Goal: Task Accomplishment & Management: Complete application form

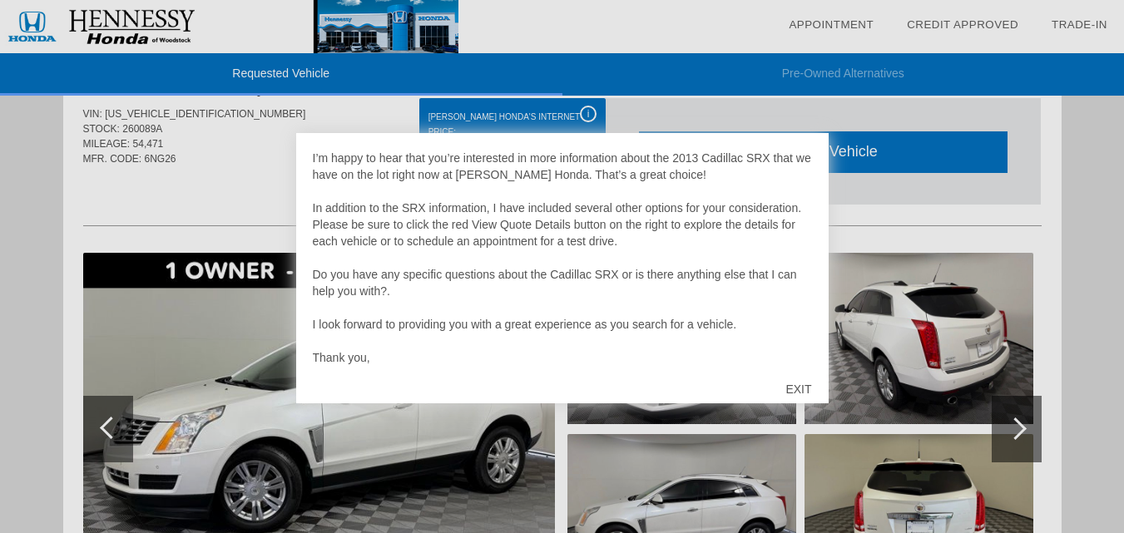
scroll to position [83, 0]
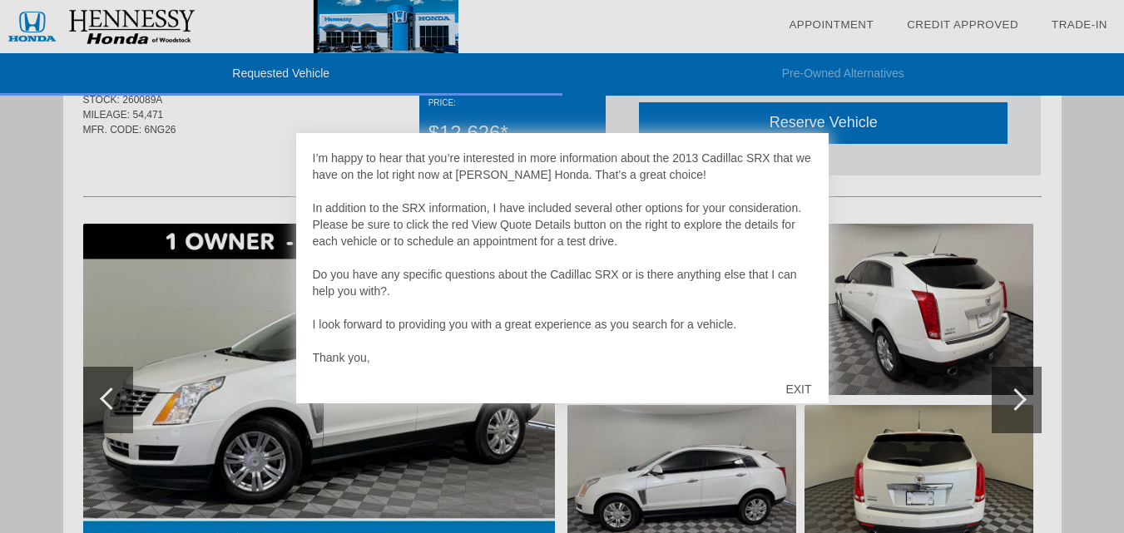
click at [794, 384] on div "EXIT" at bounding box center [798, 390] width 59 height 50
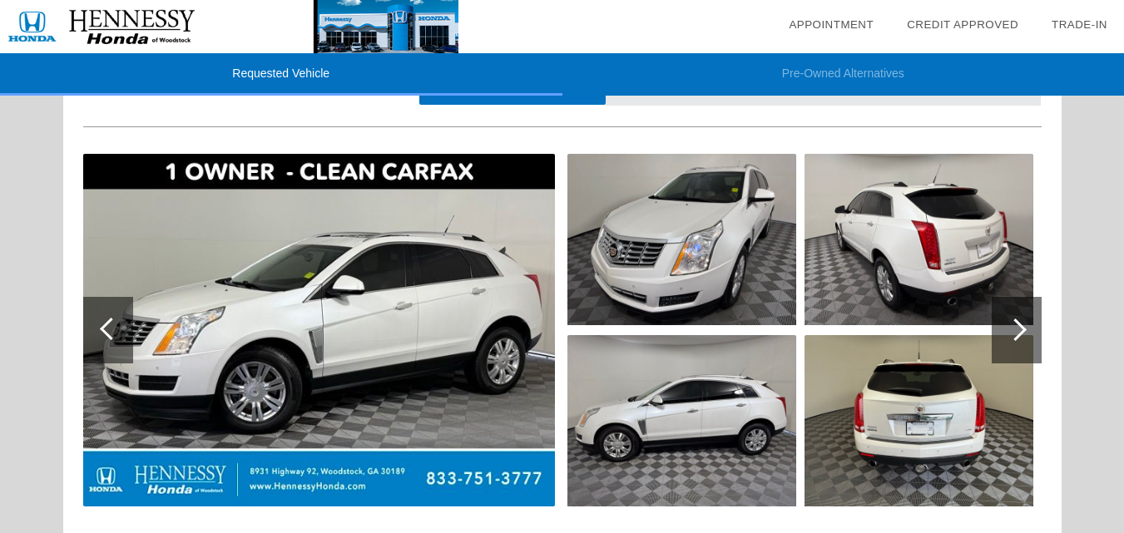
scroll to position [89, 0]
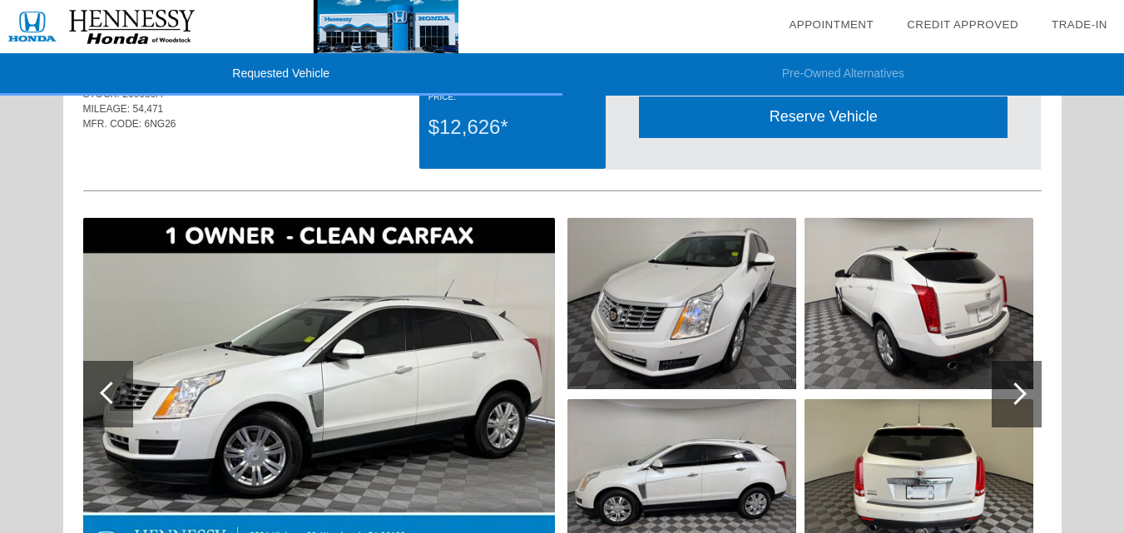
click at [293, 398] on img at bounding box center [319, 394] width 472 height 353
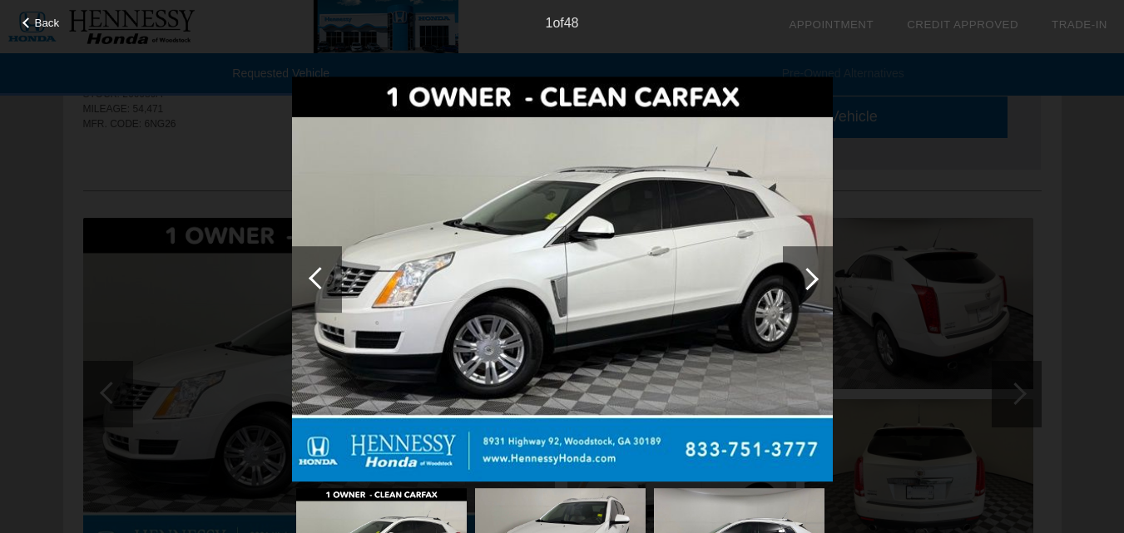
click at [812, 278] on div at bounding box center [807, 279] width 22 height 22
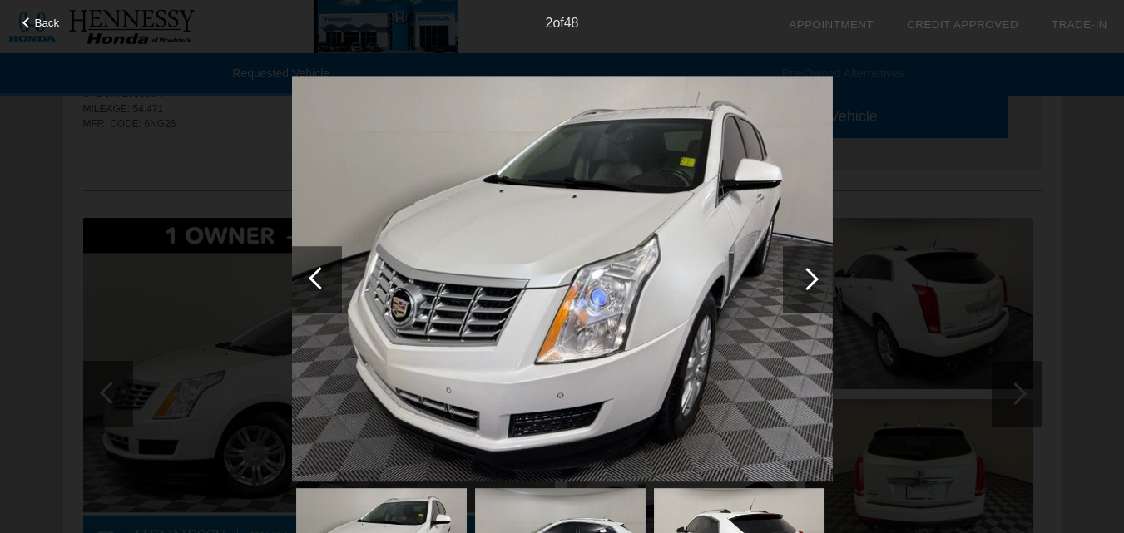
click at [813, 279] on div at bounding box center [807, 279] width 22 height 22
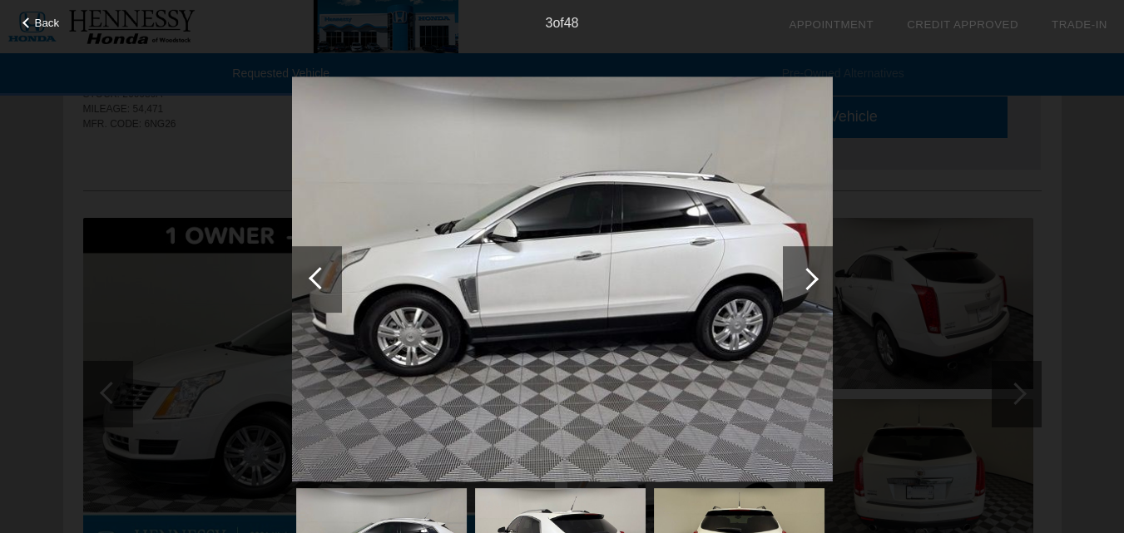
click at [813, 279] on div at bounding box center [807, 279] width 22 height 22
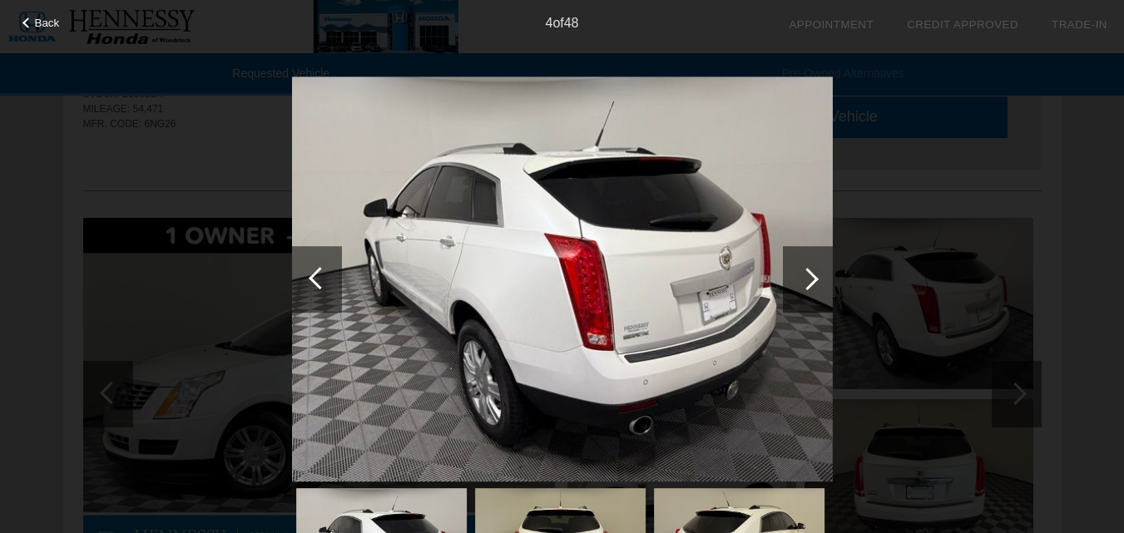
click at [813, 279] on div at bounding box center [807, 279] width 22 height 22
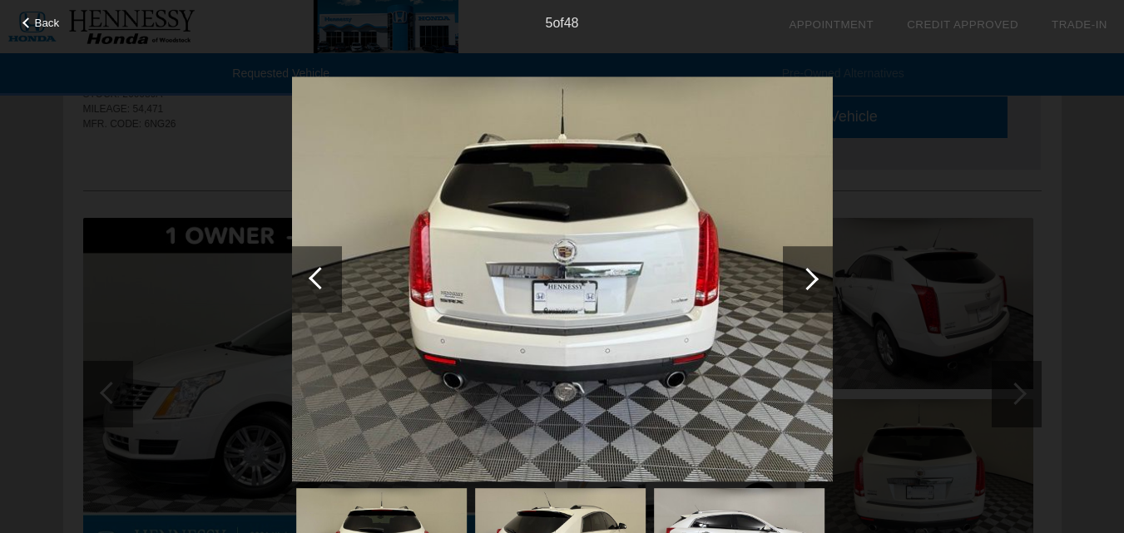
click at [813, 279] on div at bounding box center [807, 279] width 22 height 22
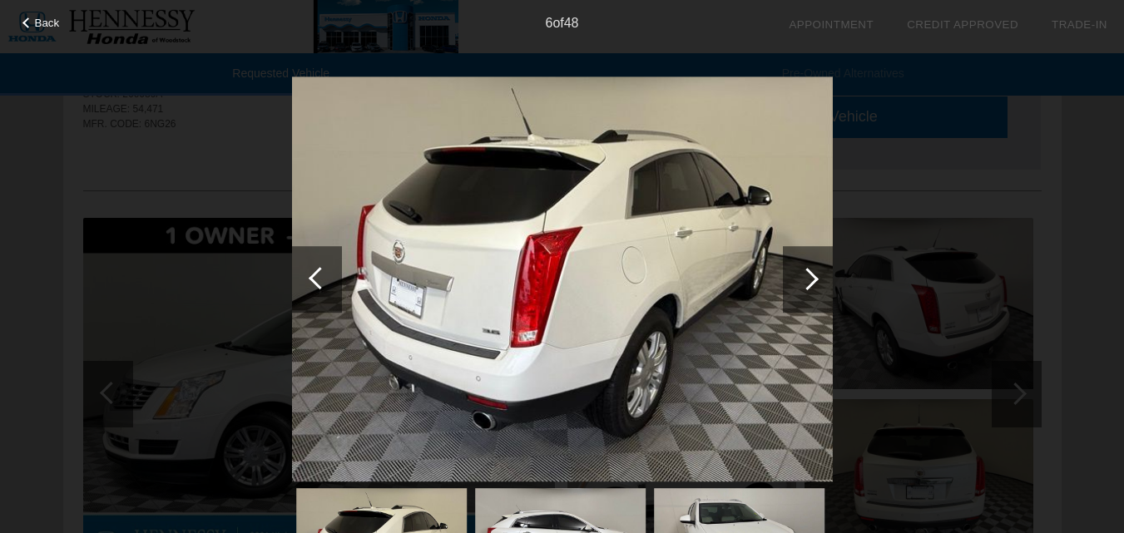
click at [813, 279] on div at bounding box center [807, 279] width 22 height 22
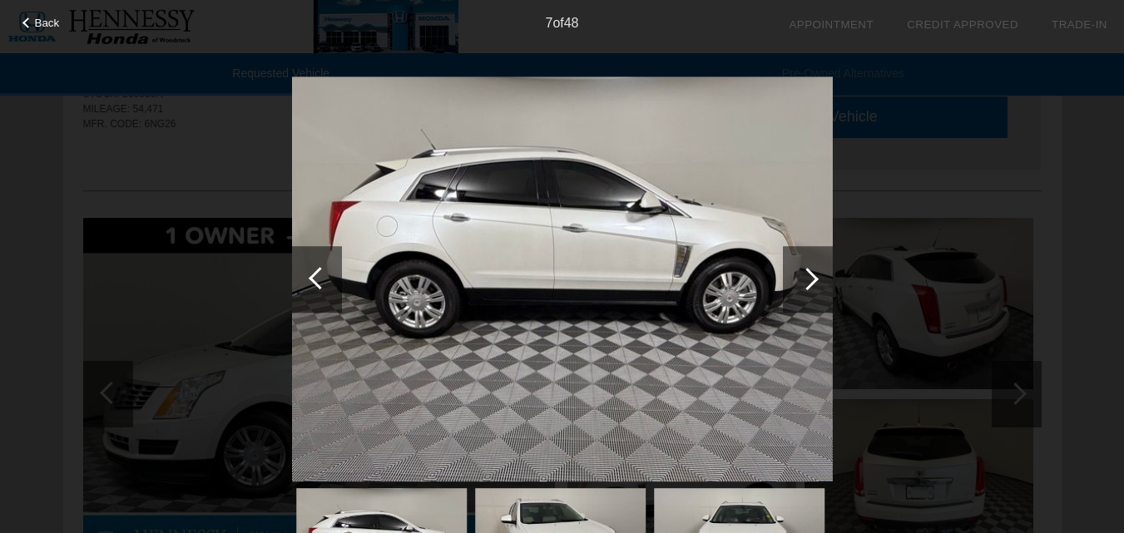
click at [813, 279] on div at bounding box center [807, 279] width 22 height 22
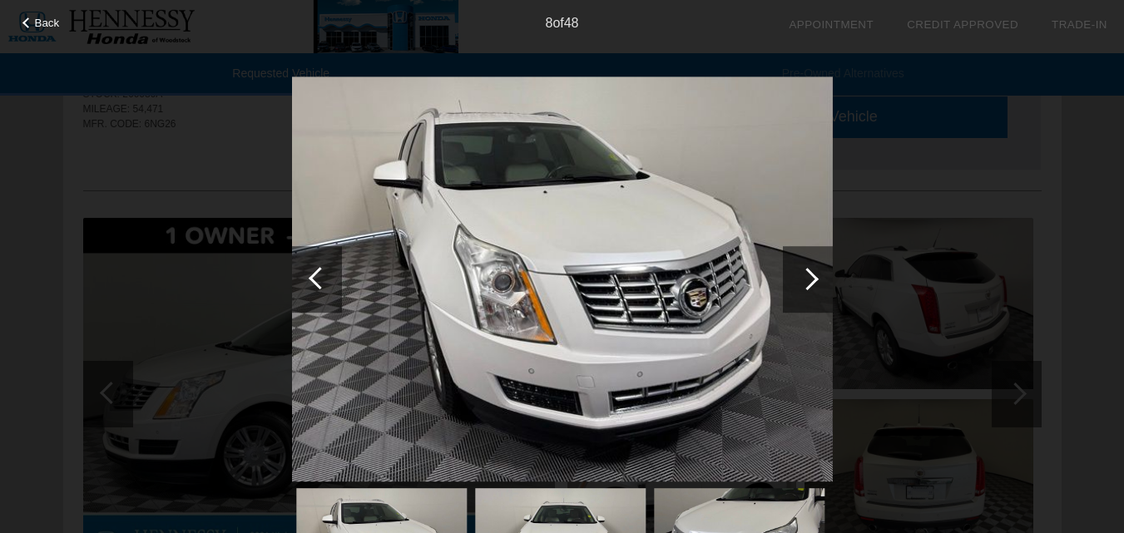
click at [813, 279] on div at bounding box center [807, 279] width 22 height 22
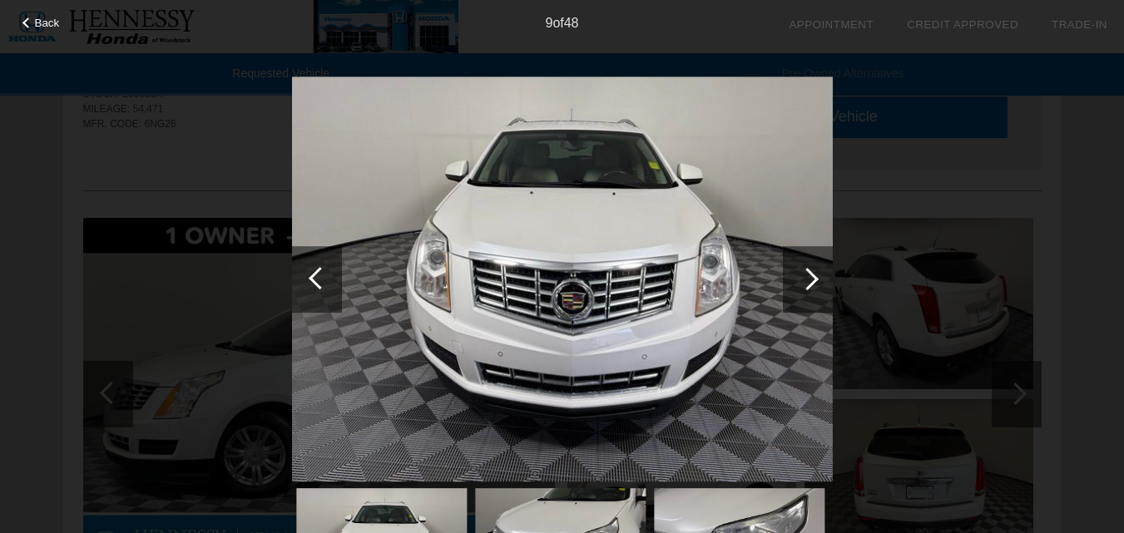
click at [813, 279] on div at bounding box center [807, 279] width 22 height 22
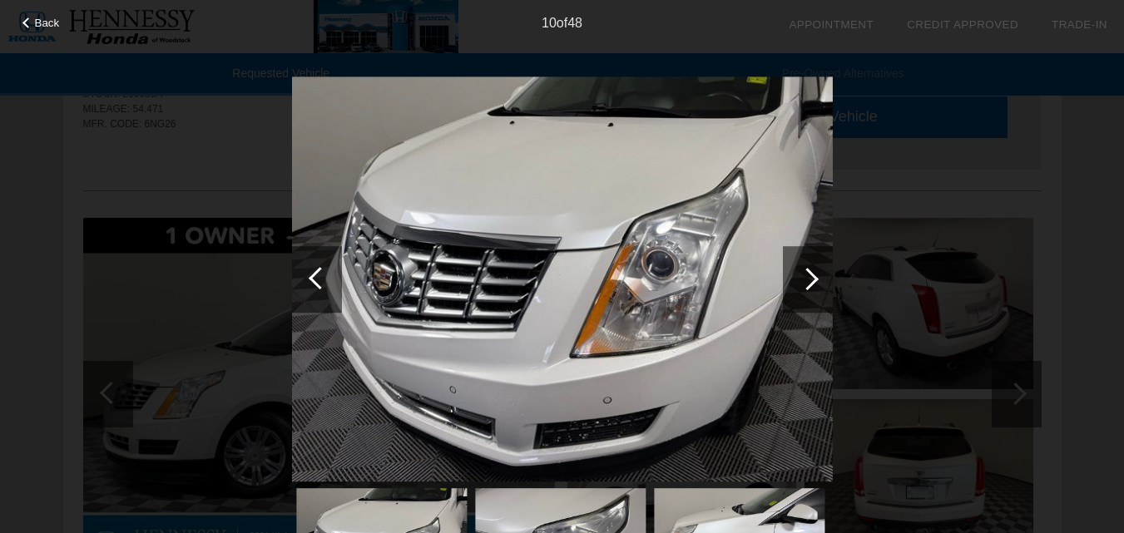
click at [813, 279] on div at bounding box center [807, 279] width 22 height 22
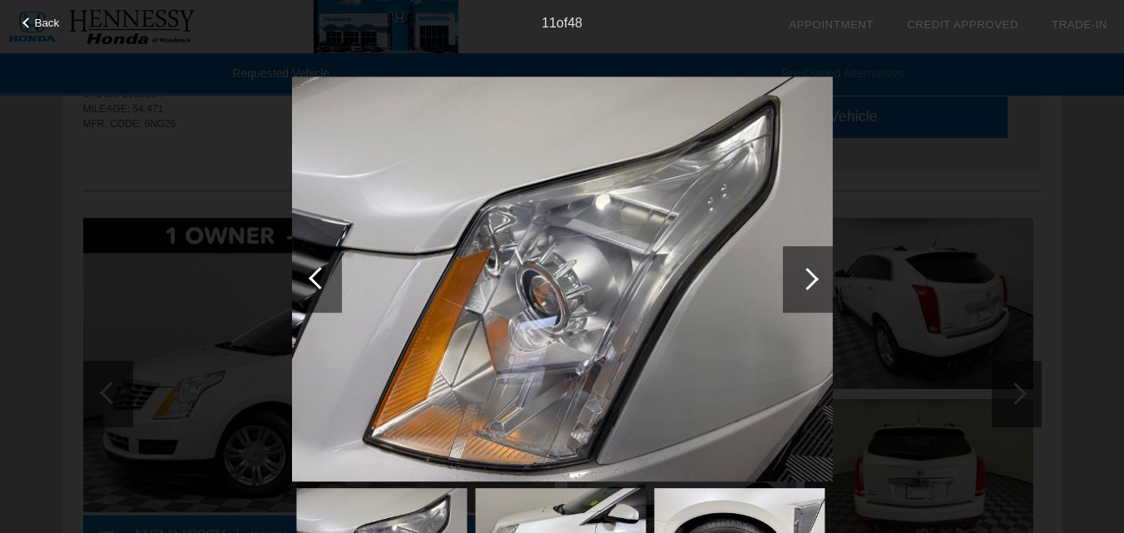
click at [813, 279] on div at bounding box center [807, 279] width 22 height 22
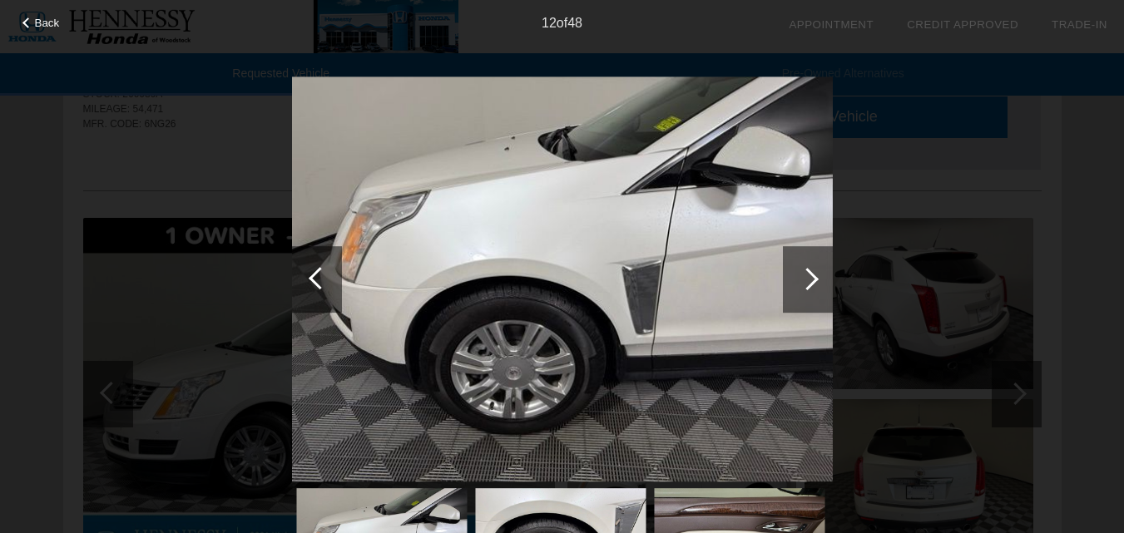
click at [813, 279] on div at bounding box center [807, 279] width 22 height 22
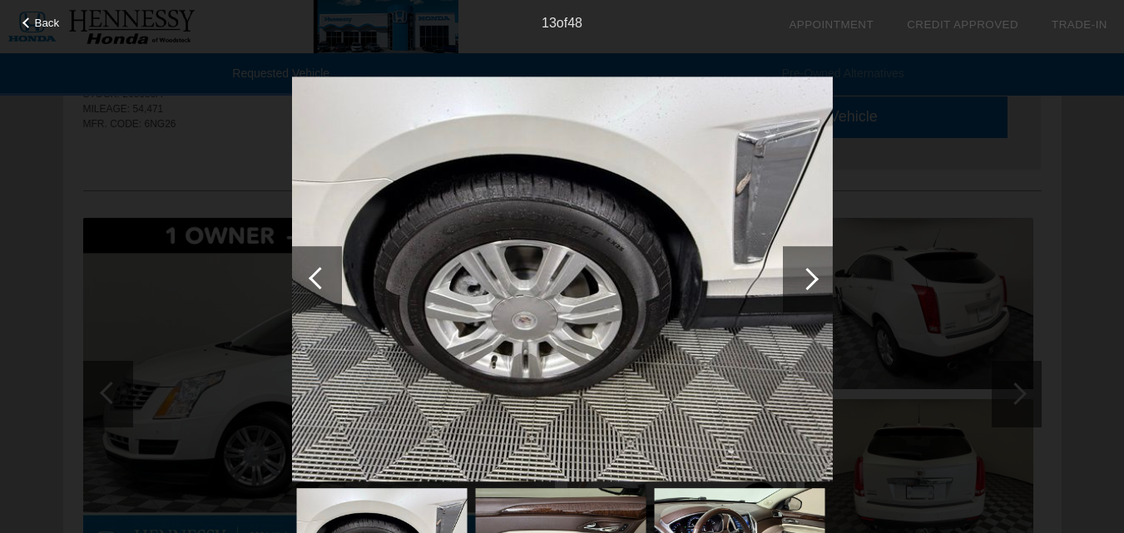
click at [813, 279] on div at bounding box center [807, 279] width 22 height 22
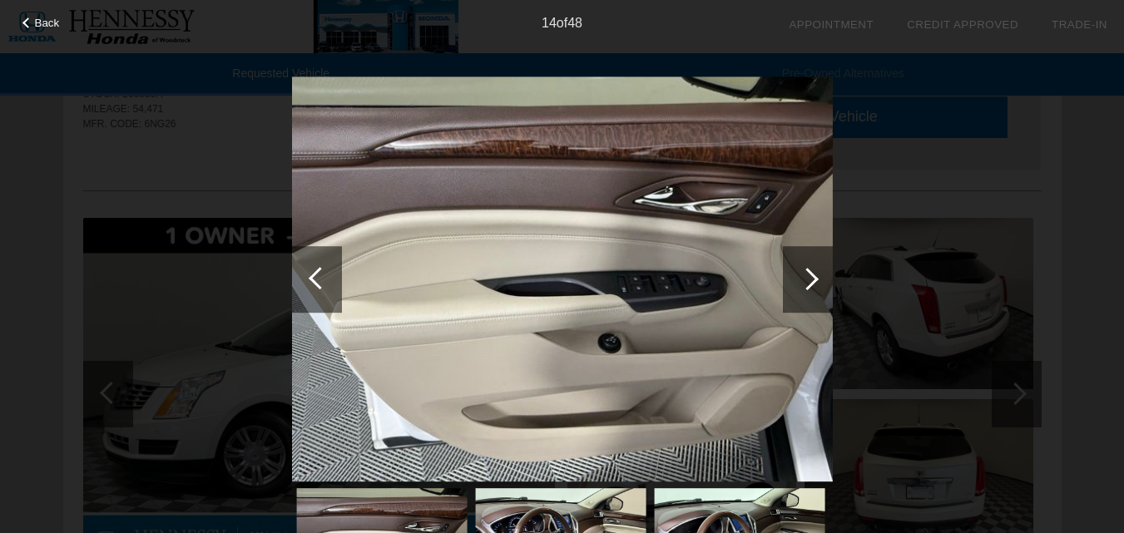
click at [813, 279] on div at bounding box center [807, 279] width 22 height 22
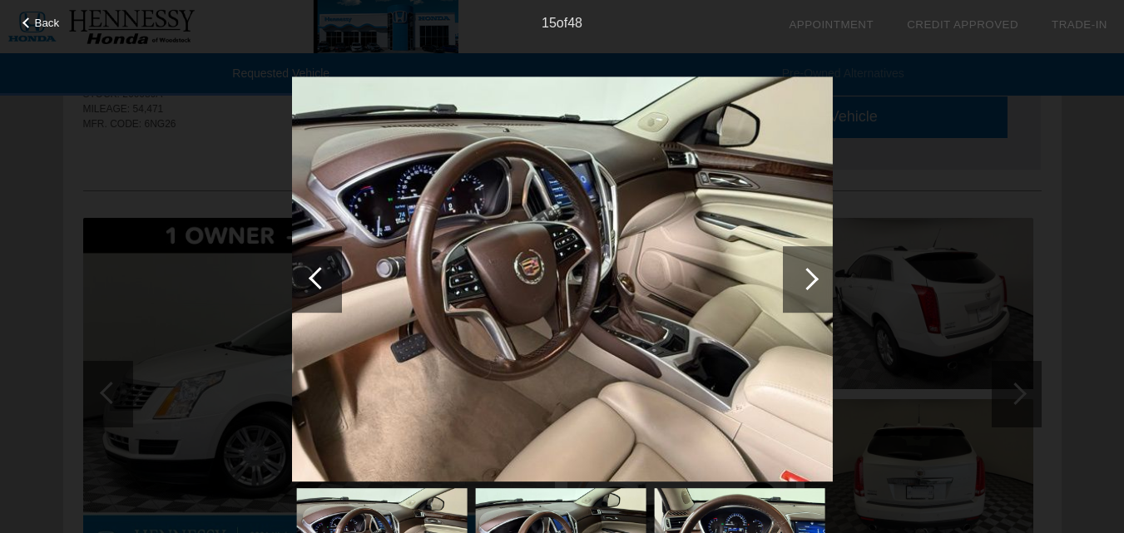
click at [813, 279] on div at bounding box center [807, 279] width 22 height 22
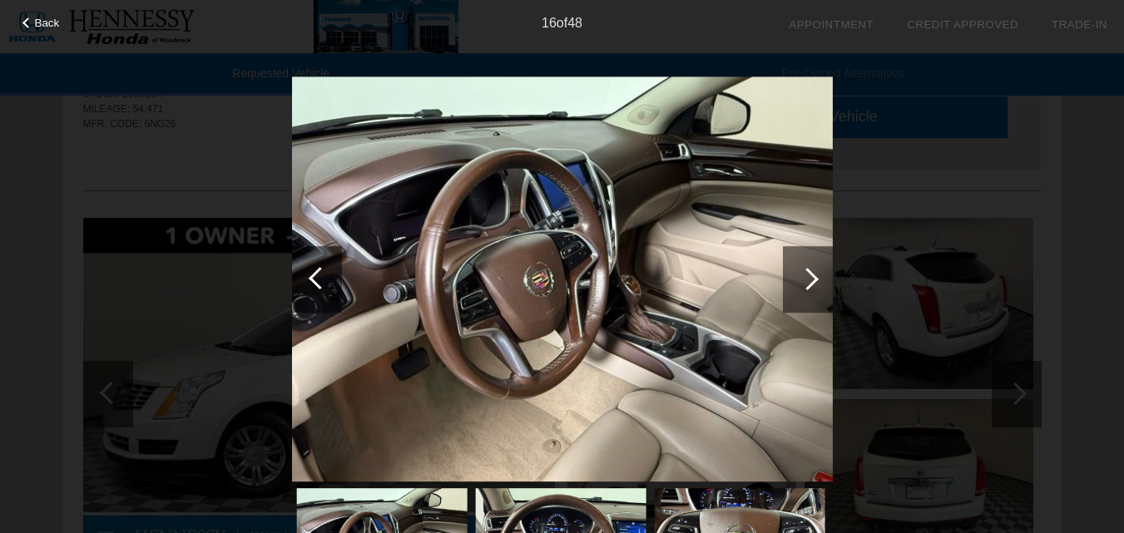
click at [813, 279] on div at bounding box center [807, 279] width 22 height 22
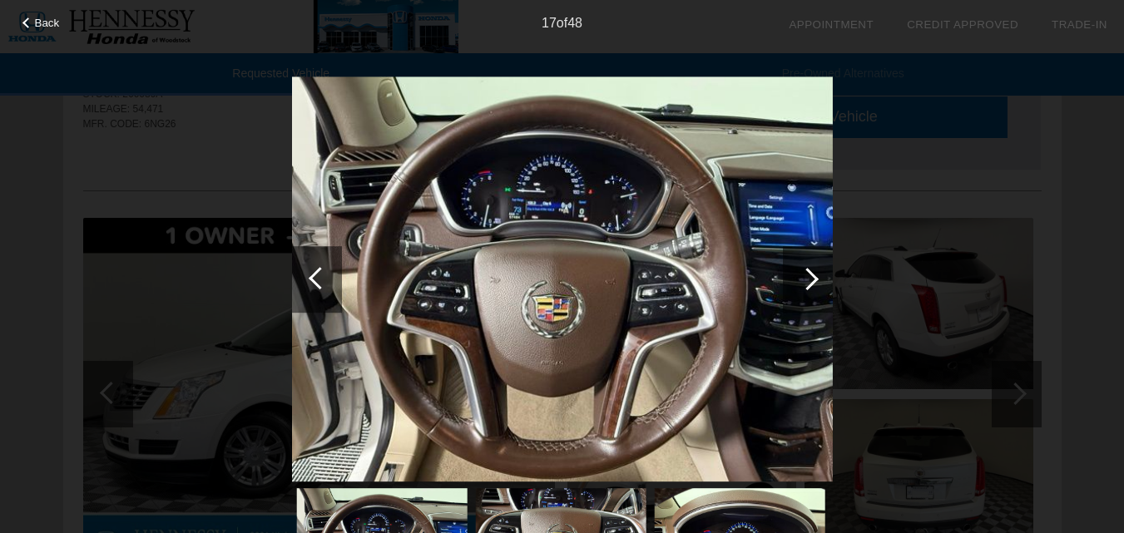
click at [813, 279] on div at bounding box center [807, 279] width 22 height 22
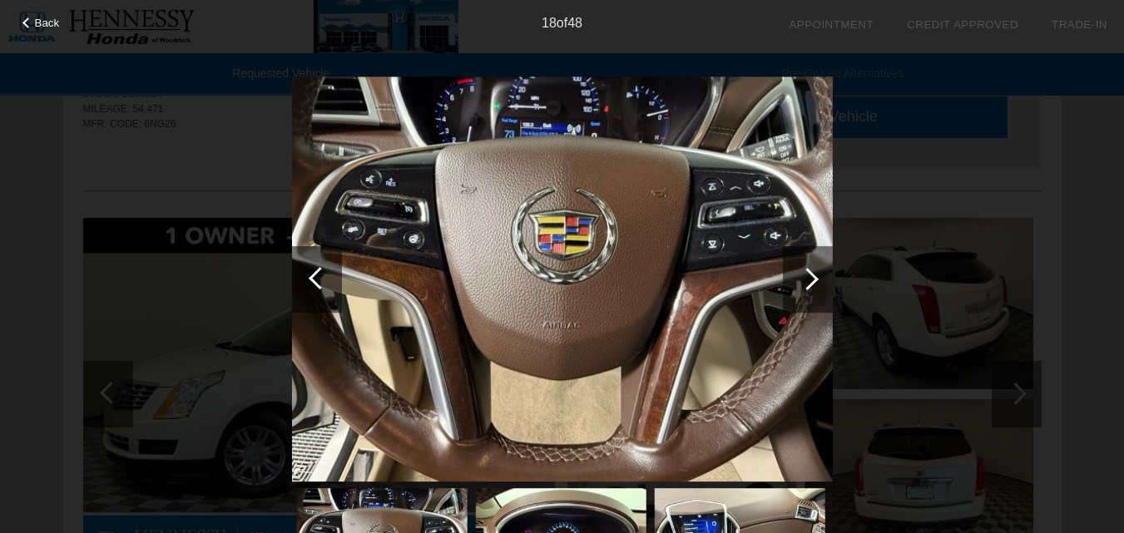
click at [813, 279] on div at bounding box center [807, 279] width 22 height 22
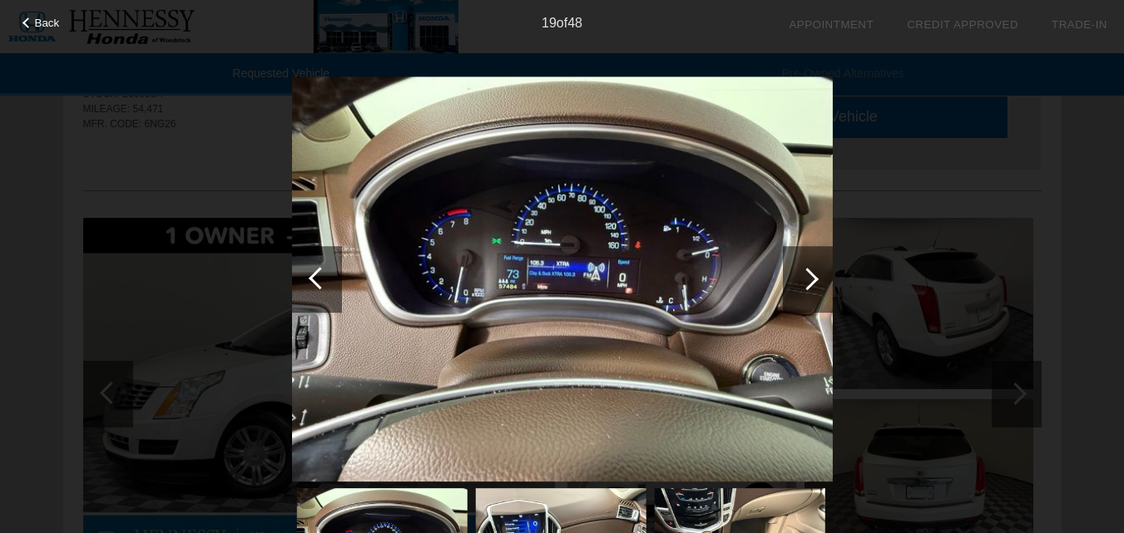
click at [813, 279] on div at bounding box center [807, 279] width 22 height 22
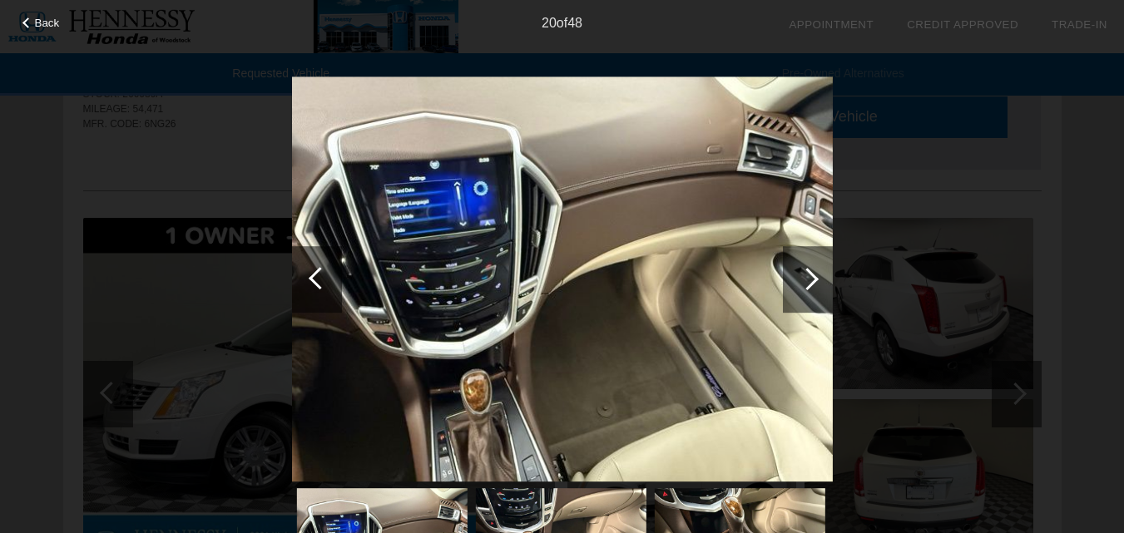
click at [813, 279] on div at bounding box center [807, 279] width 22 height 22
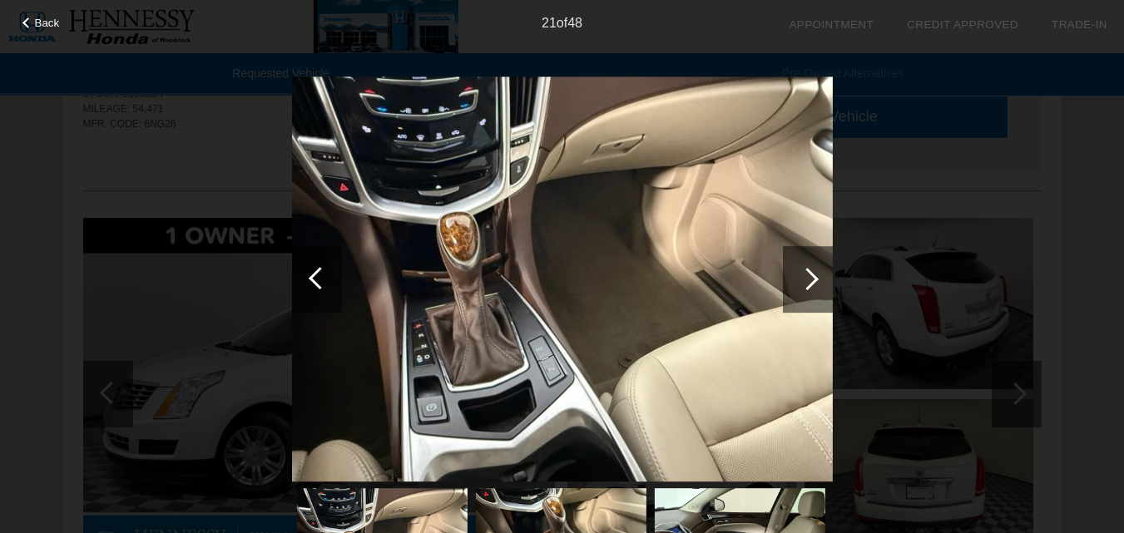
click at [813, 279] on div at bounding box center [807, 279] width 22 height 22
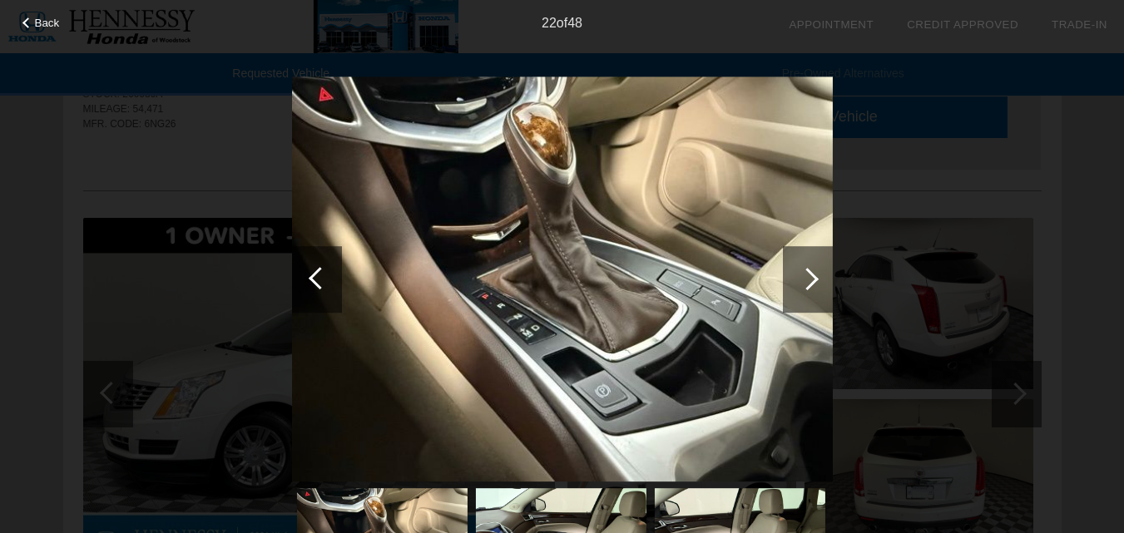
click at [813, 279] on div at bounding box center [807, 279] width 22 height 22
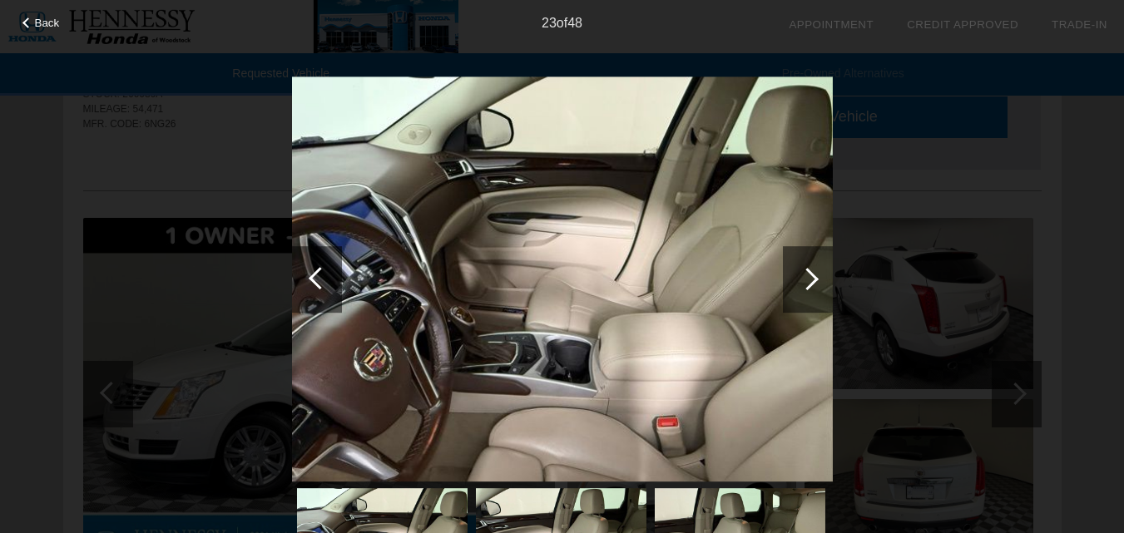
click at [813, 279] on div at bounding box center [807, 279] width 22 height 22
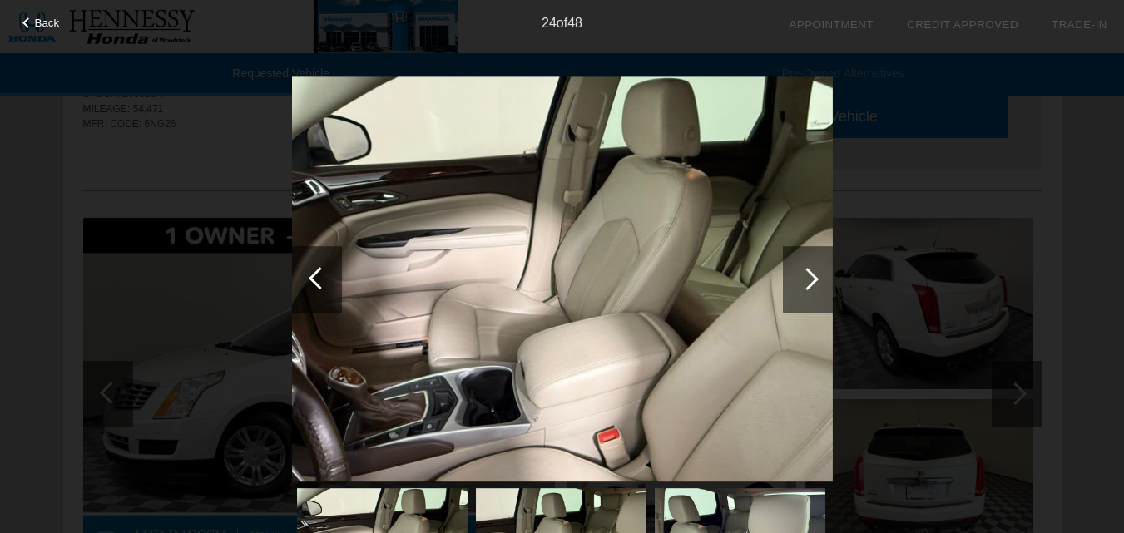
click at [813, 279] on div at bounding box center [807, 279] width 22 height 22
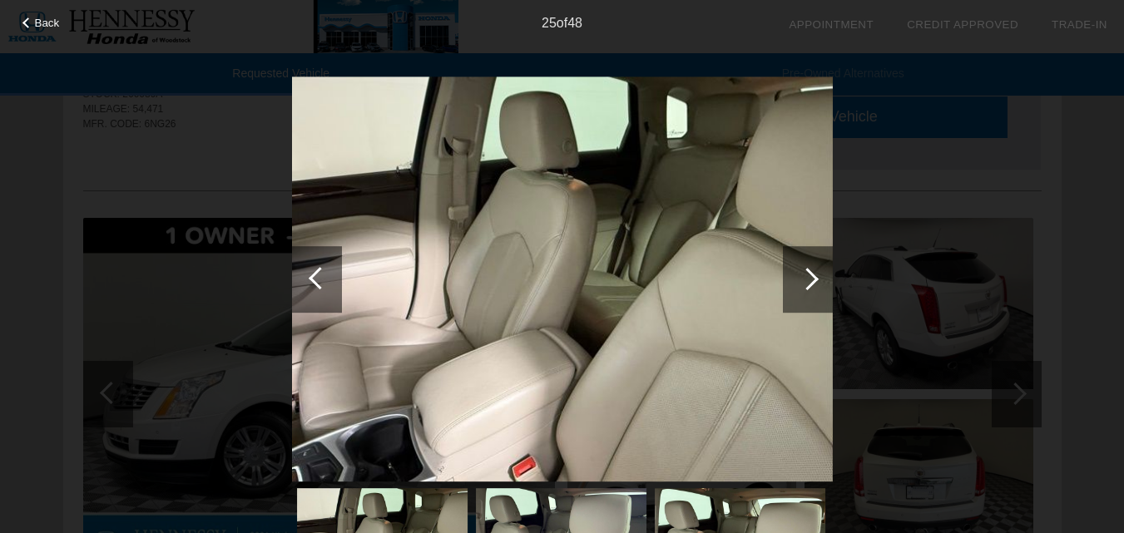
click at [813, 279] on div at bounding box center [807, 279] width 22 height 22
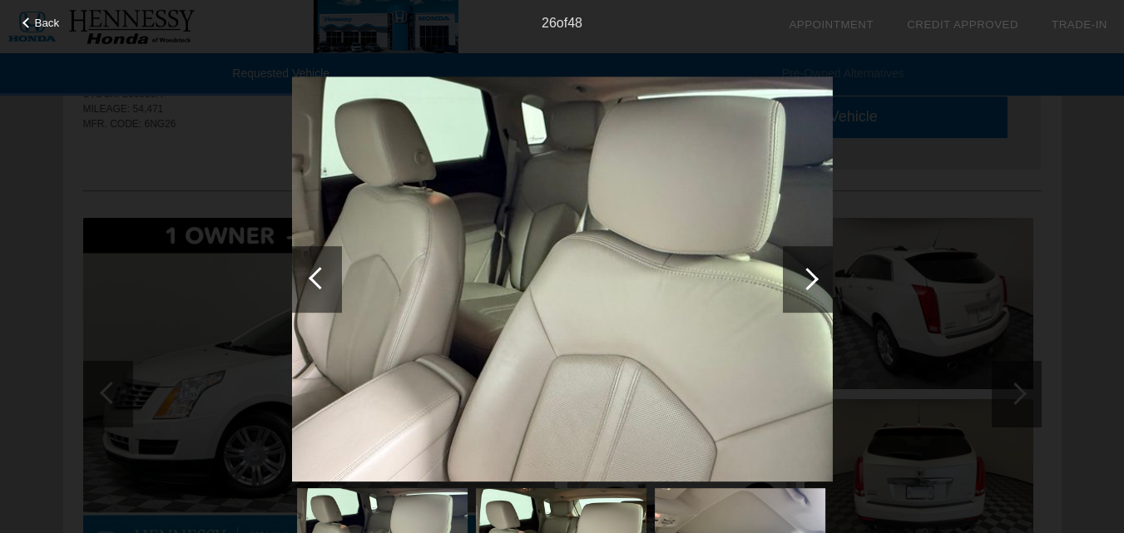
click at [813, 279] on div at bounding box center [807, 279] width 22 height 22
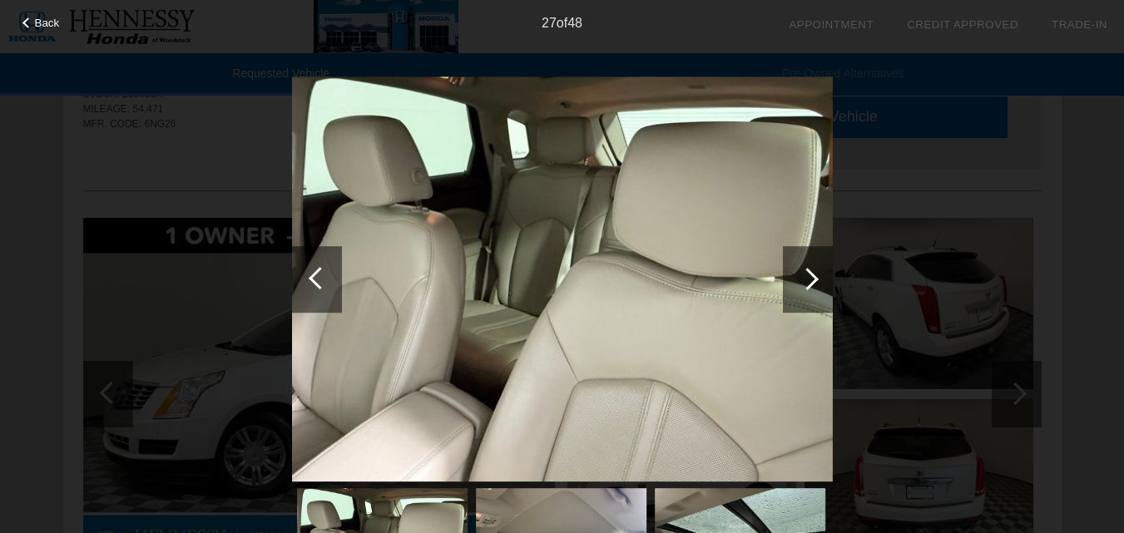
click at [813, 279] on div at bounding box center [807, 279] width 22 height 22
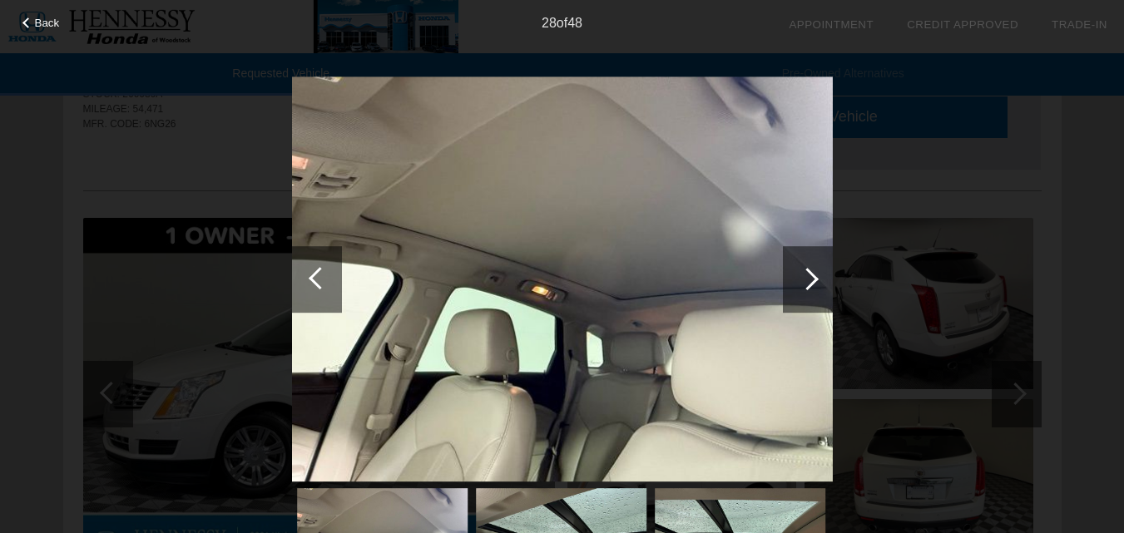
click at [813, 279] on div at bounding box center [807, 279] width 22 height 22
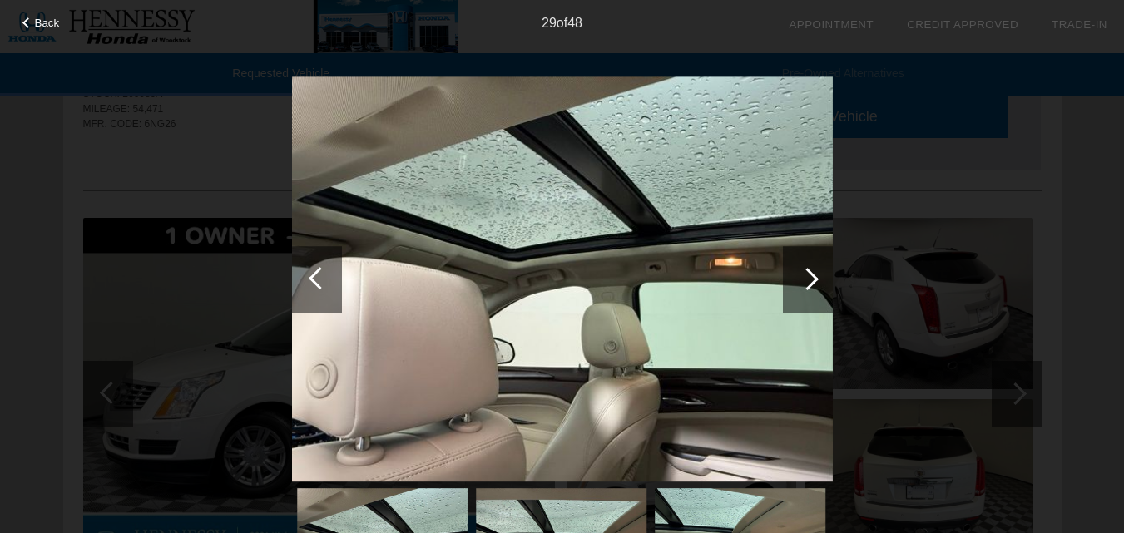
click at [813, 279] on div at bounding box center [807, 279] width 22 height 22
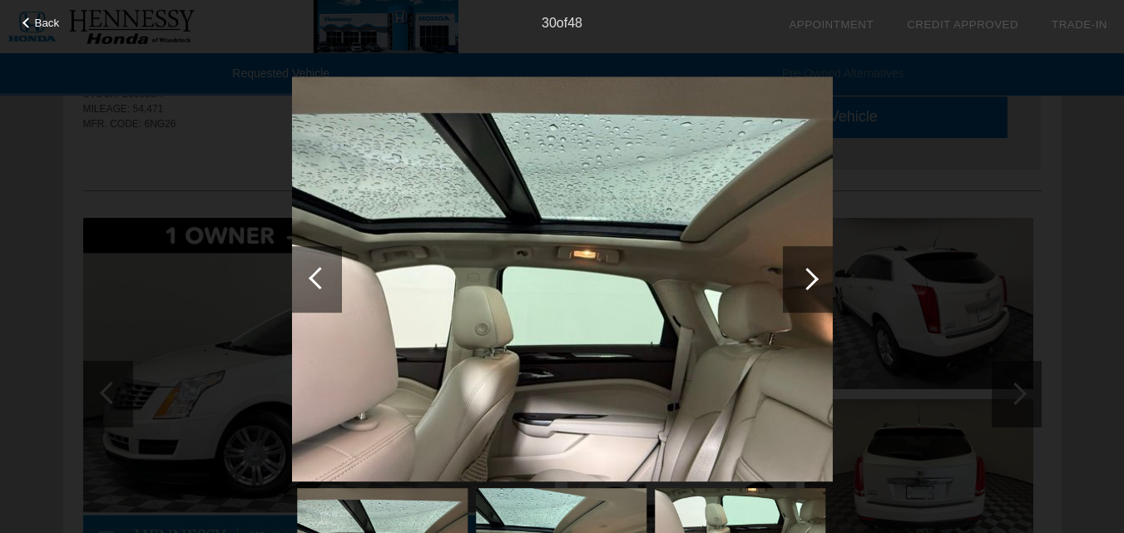
click at [813, 279] on div at bounding box center [807, 279] width 22 height 22
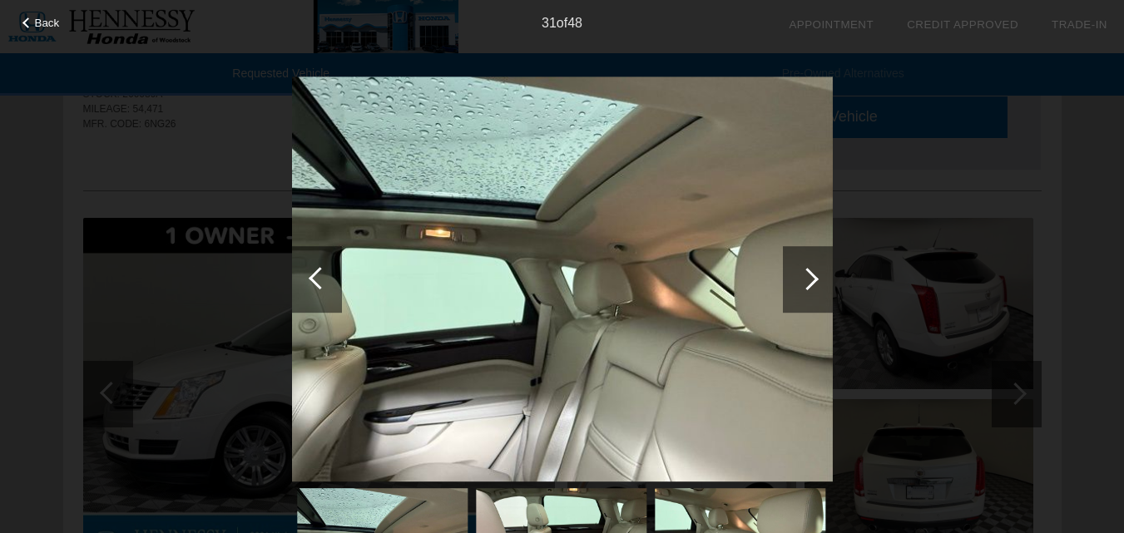
click at [813, 279] on div at bounding box center [807, 279] width 22 height 22
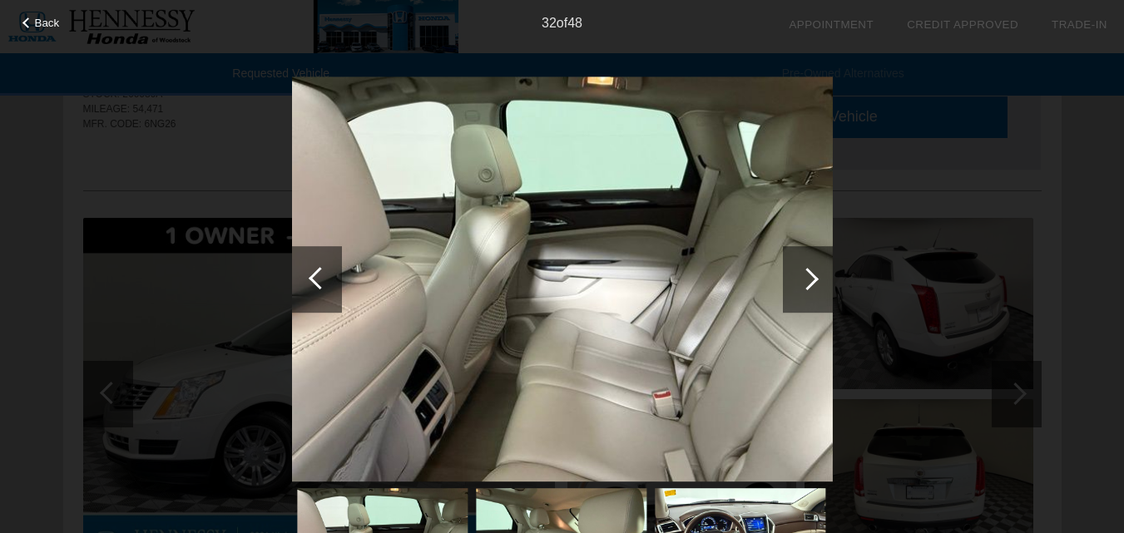
click at [813, 279] on div at bounding box center [807, 279] width 22 height 22
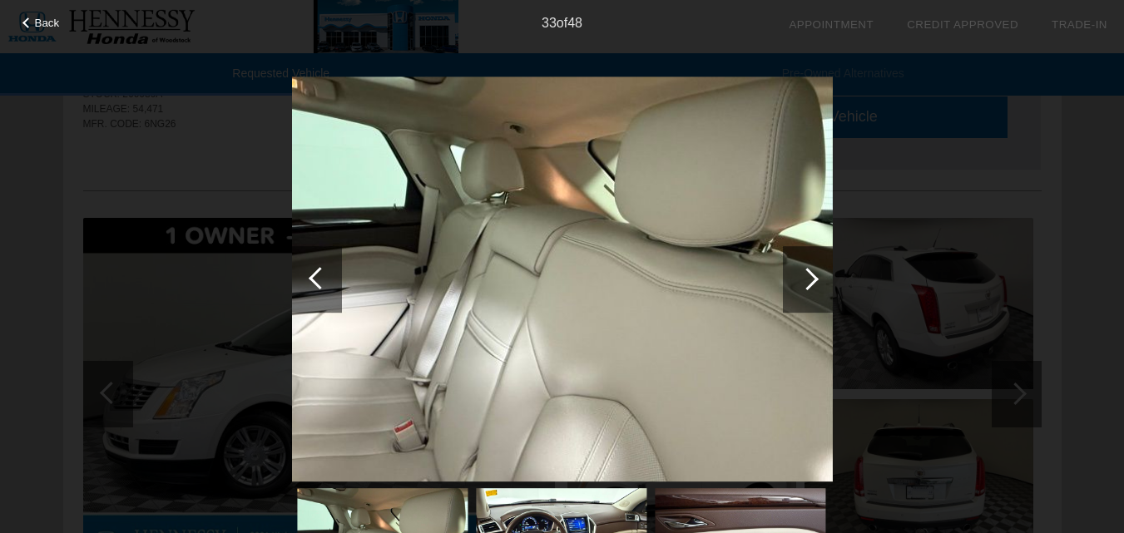
click at [813, 279] on div at bounding box center [807, 279] width 22 height 22
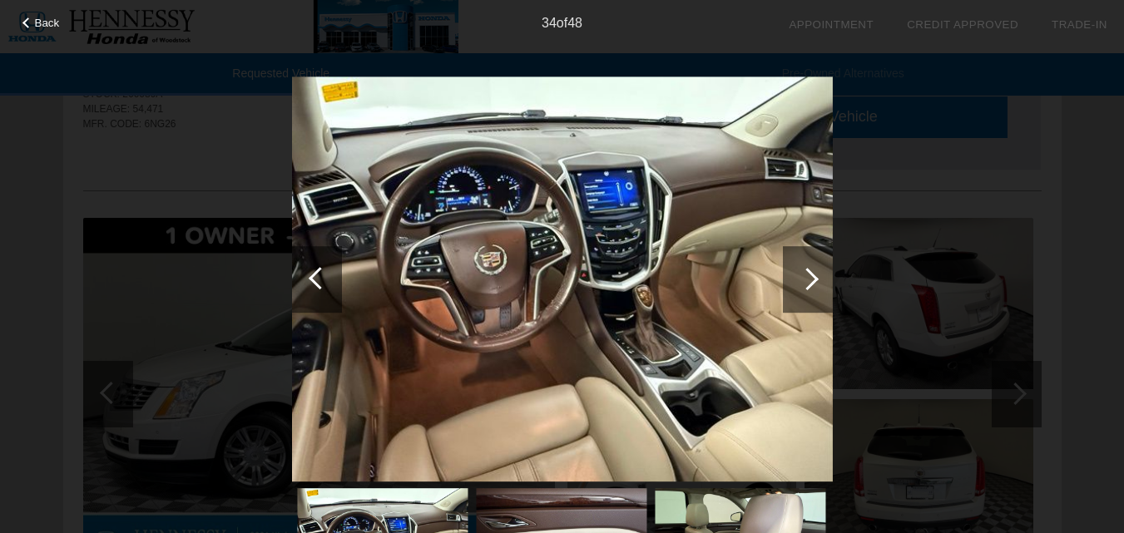
click at [813, 279] on div at bounding box center [807, 279] width 22 height 22
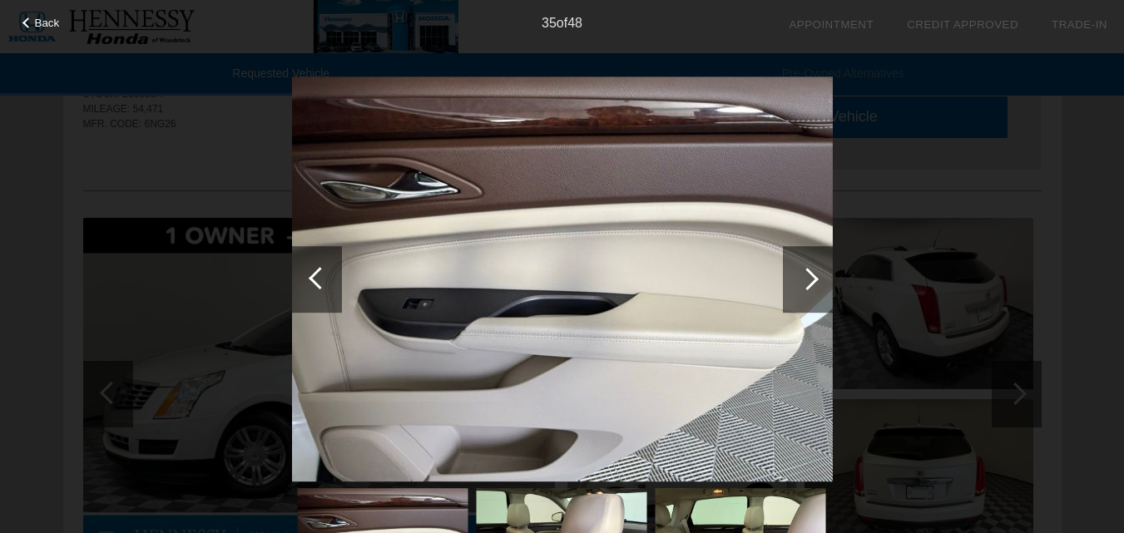
click at [813, 279] on div at bounding box center [807, 279] width 22 height 22
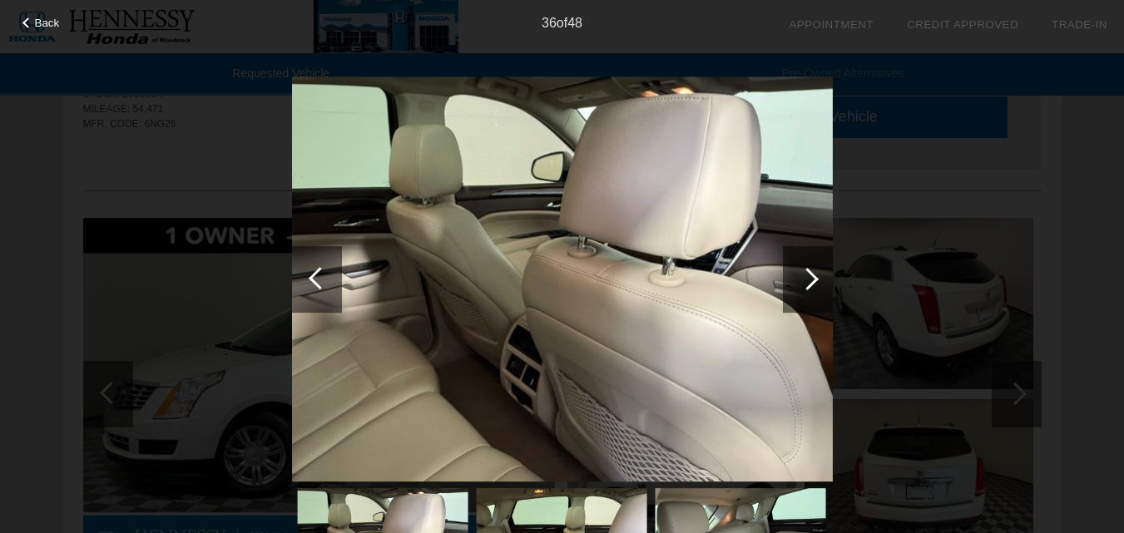
click at [813, 279] on div at bounding box center [807, 279] width 22 height 22
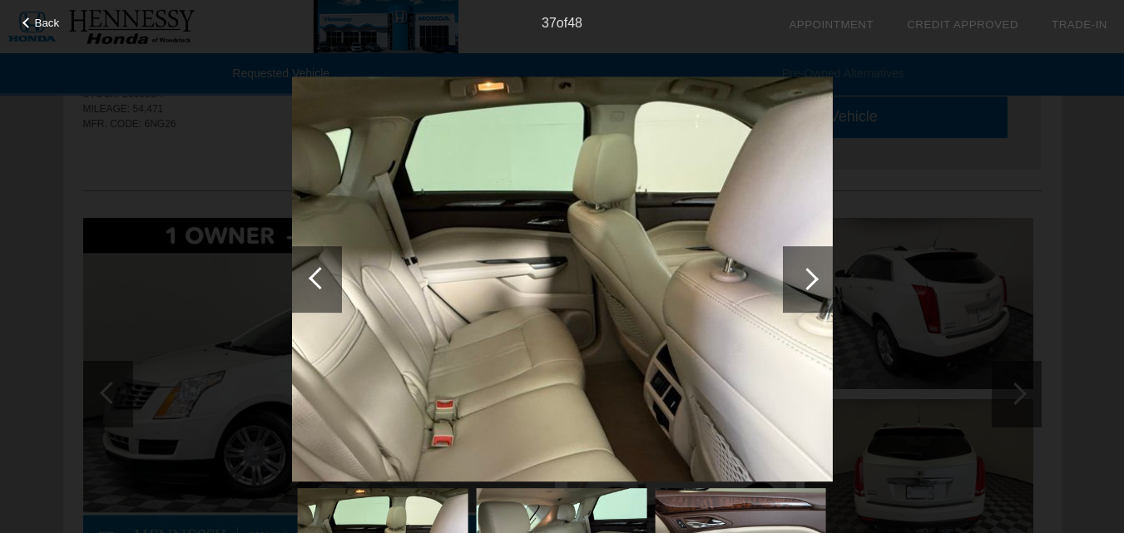
click at [813, 279] on div at bounding box center [807, 279] width 22 height 22
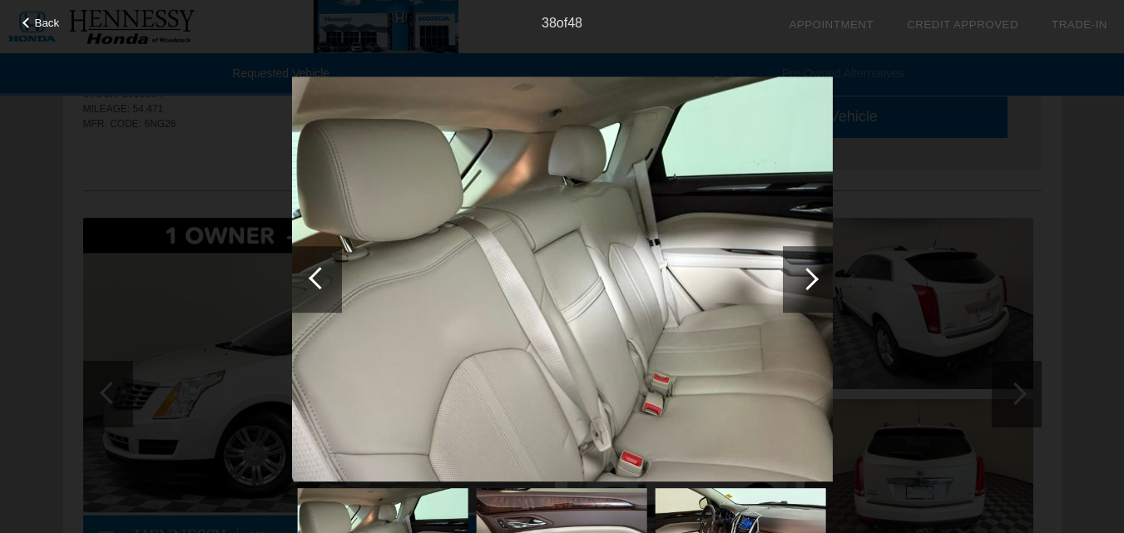
click at [813, 279] on div at bounding box center [807, 279] width 22 height 22
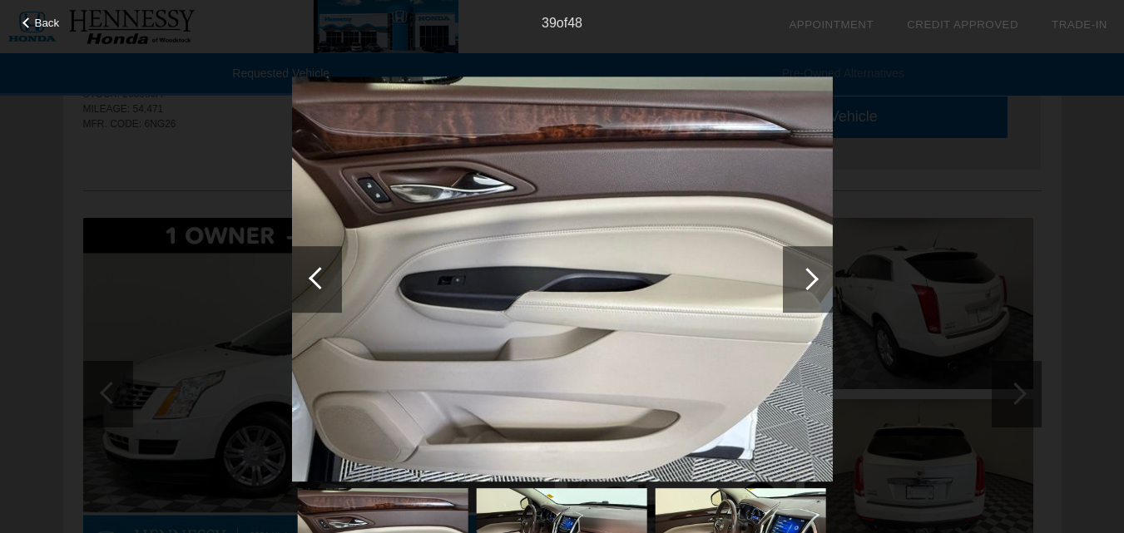
click at [813, 279] on div at bounding box center [807, 279] width 22 height 22
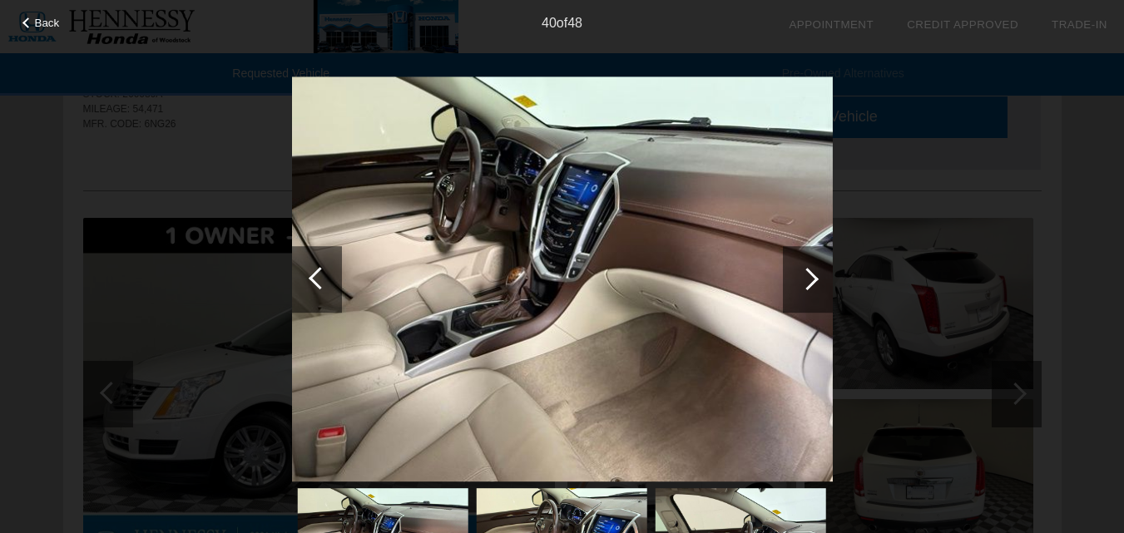
click at [813, 279] on div at bounding box center [807, 279] width 22 height 22
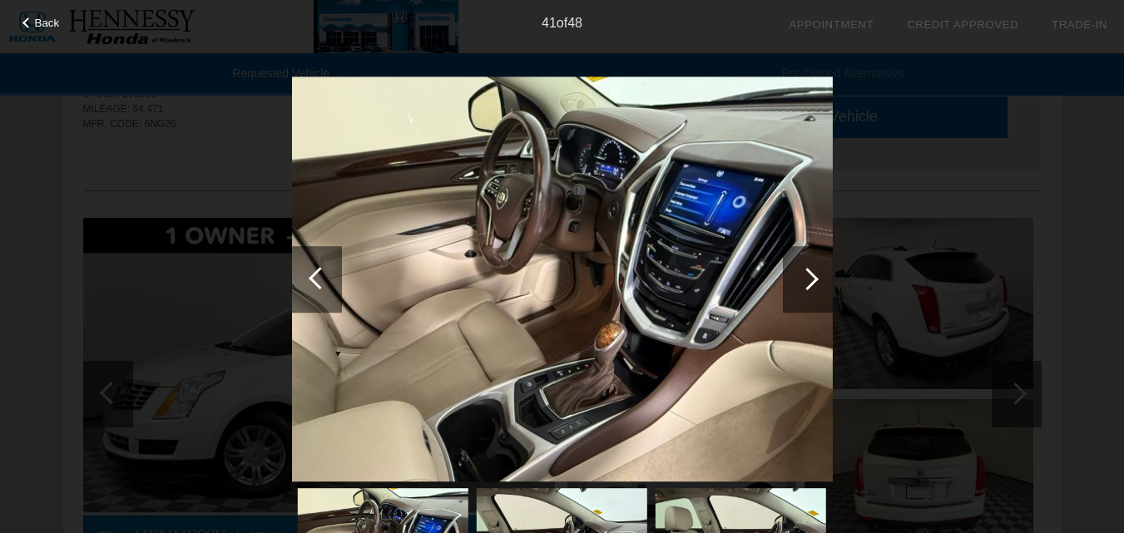
click at [813, 279] on div at bounding box center [807, 279] width 22 height 22
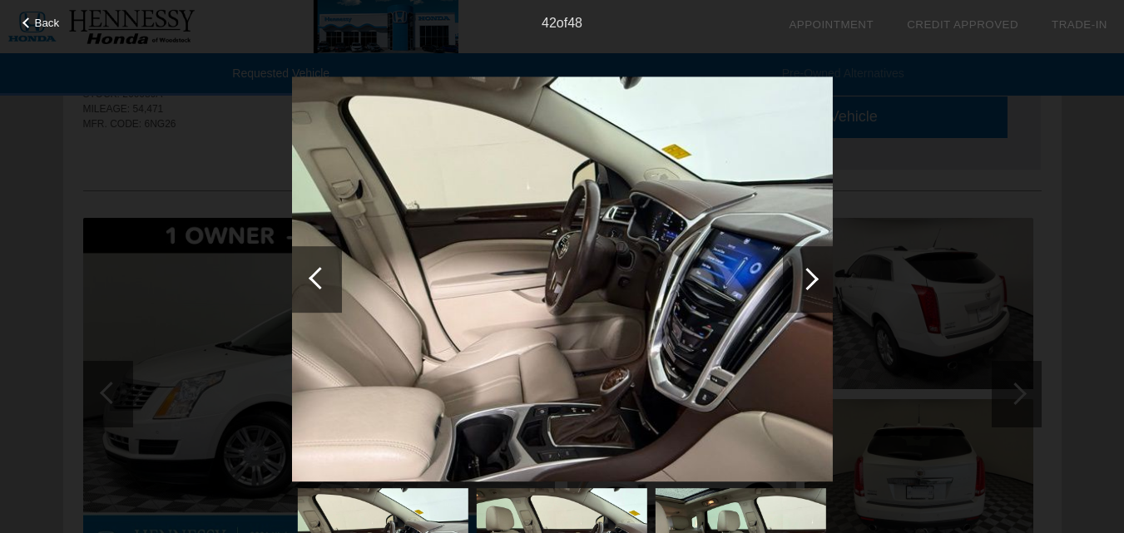
click at [813, 279] on div at bounding box center [807, 279] width 22 height 22
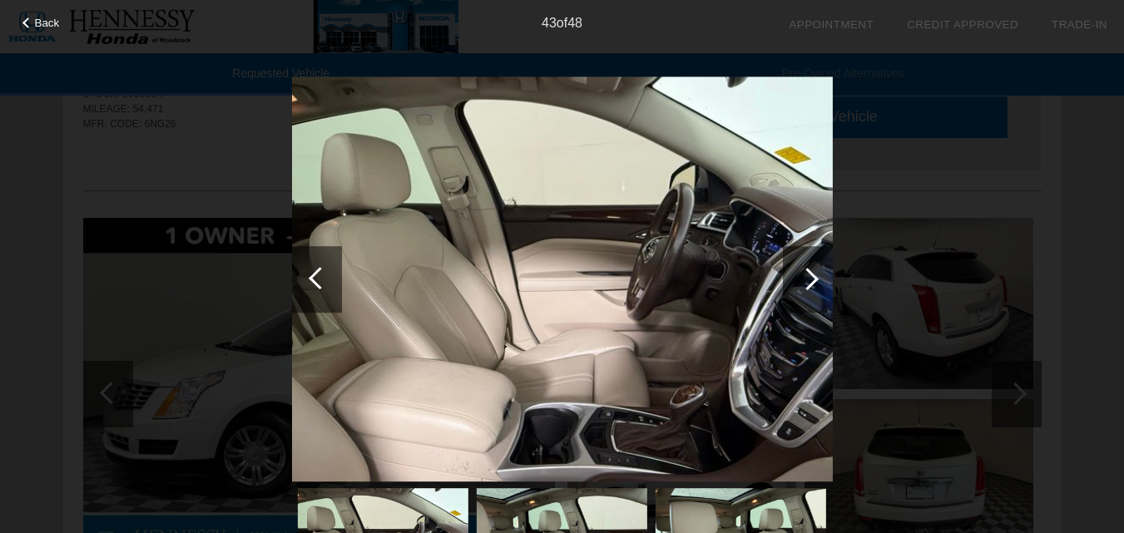
click at [813, 279] on div at bounding box center [807, 279] width 22 height 22
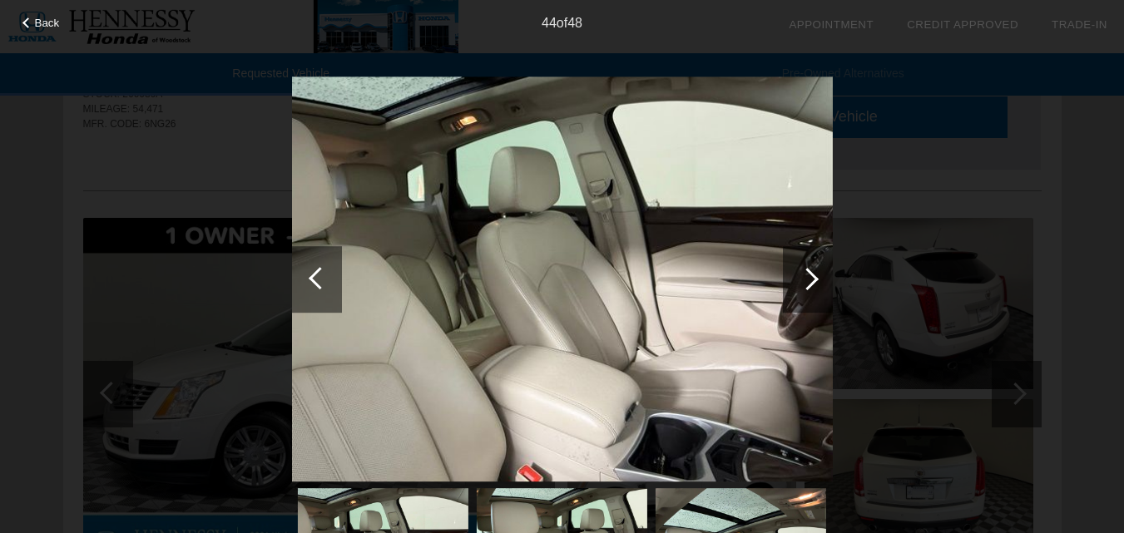
click at [813, 279] on div at bounding box center [807, 279] width 22 height 22
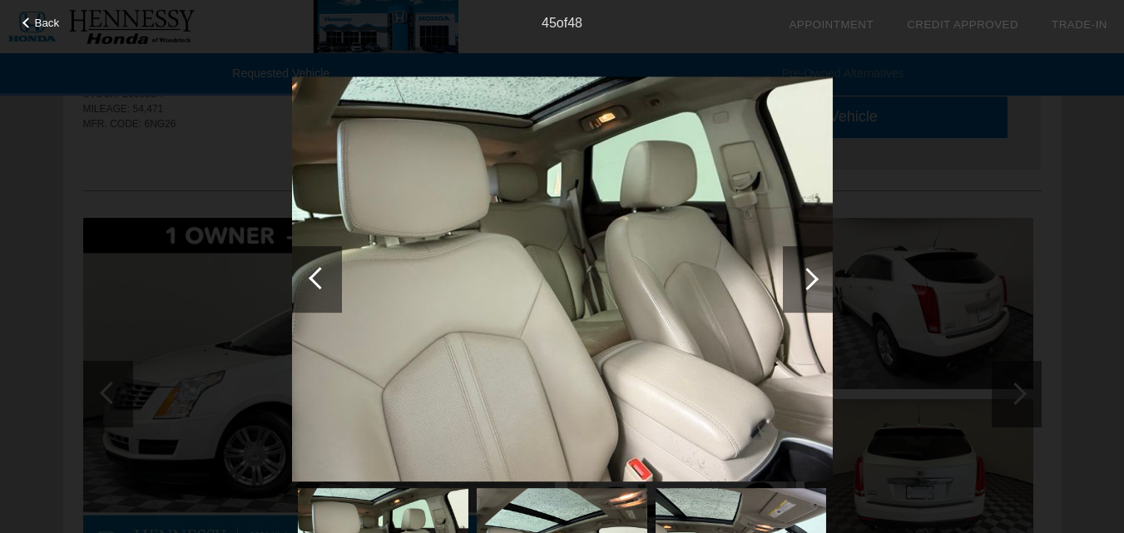
click at [813, 279] on div at bounding box center [807, 279] width 22 height 22
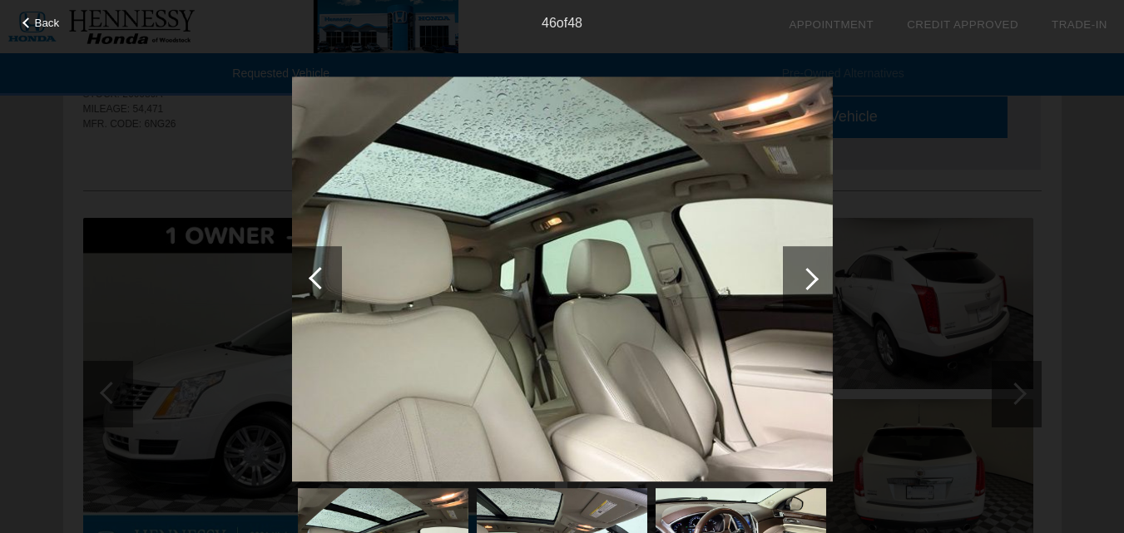
click at [813, 279] on div at bounding box center [807, 279] width 22 height 22
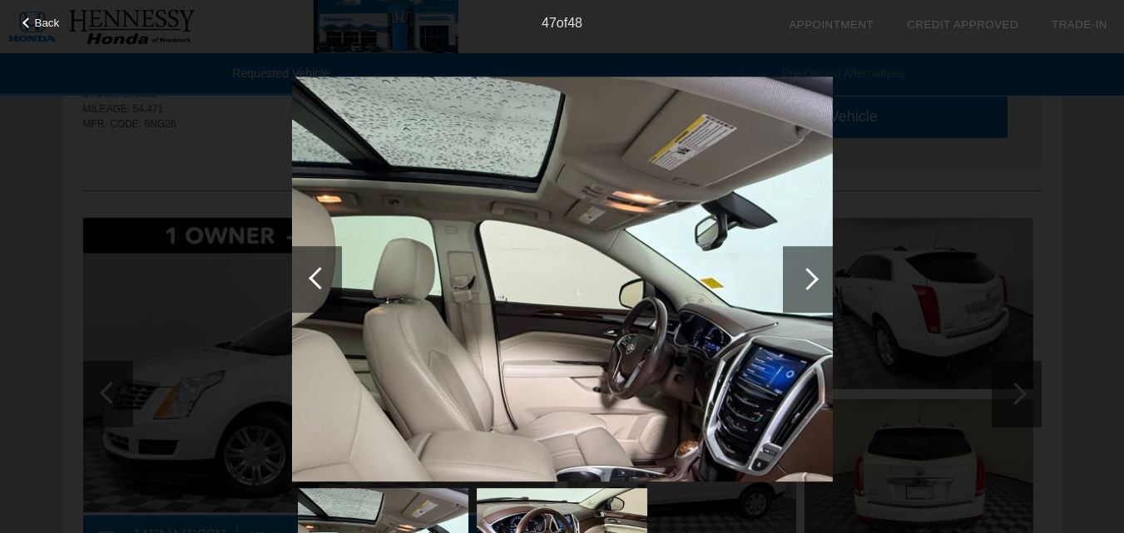
click at [813, 279] on div at bounding box center [807, 279] width 22 height 22
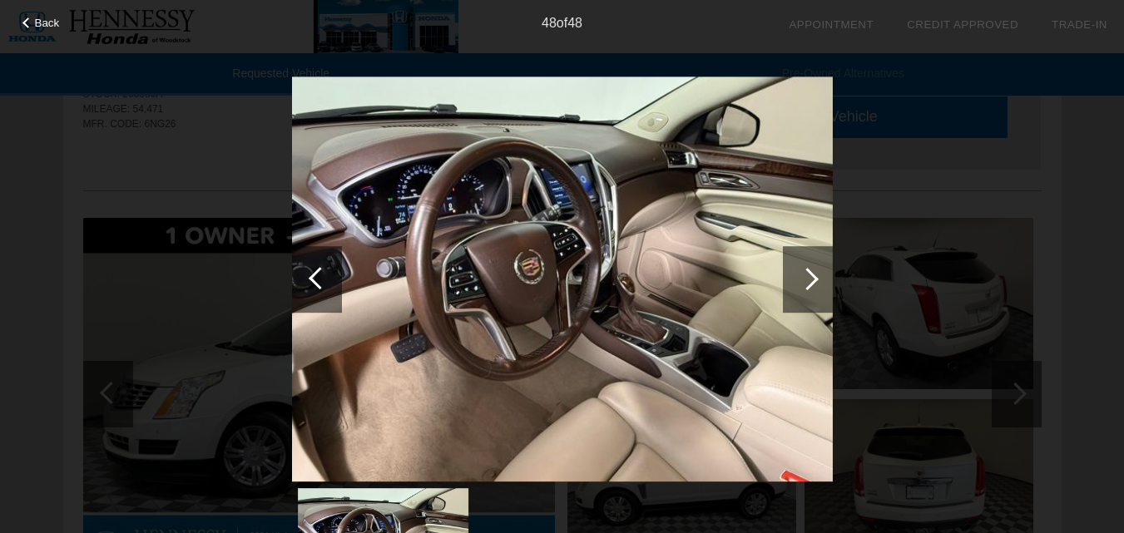
click at [43, 18] on span "Back" at bounding box center [47, 23] width 25 height 12
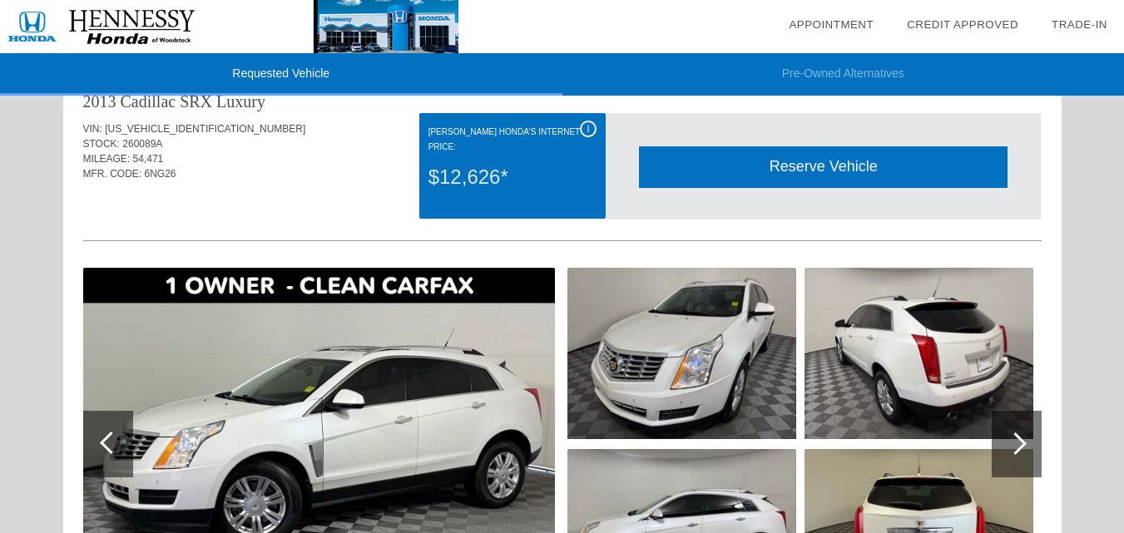
scroll to position [0, 0]
